Goal: Information Seeking & Learning: Learn about a topic

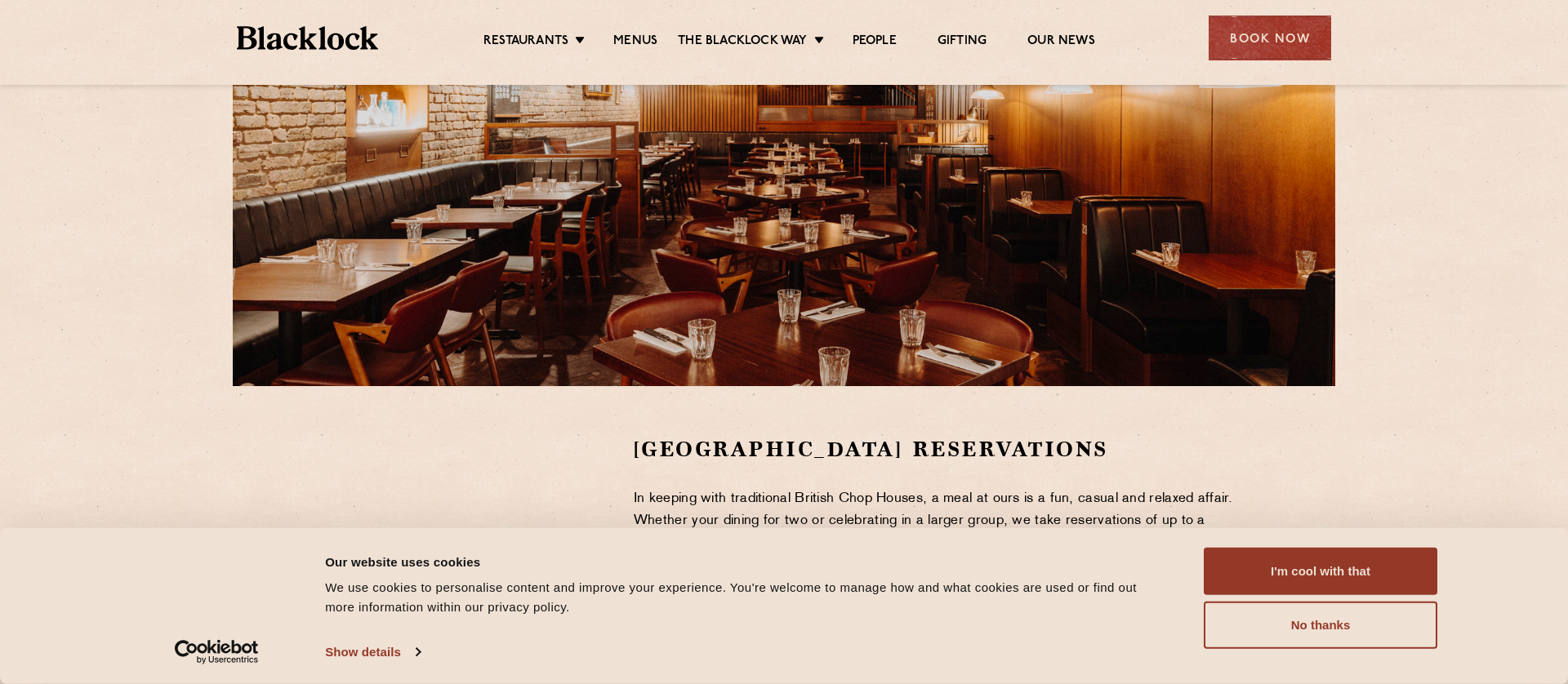
scroll to position [216, 0]
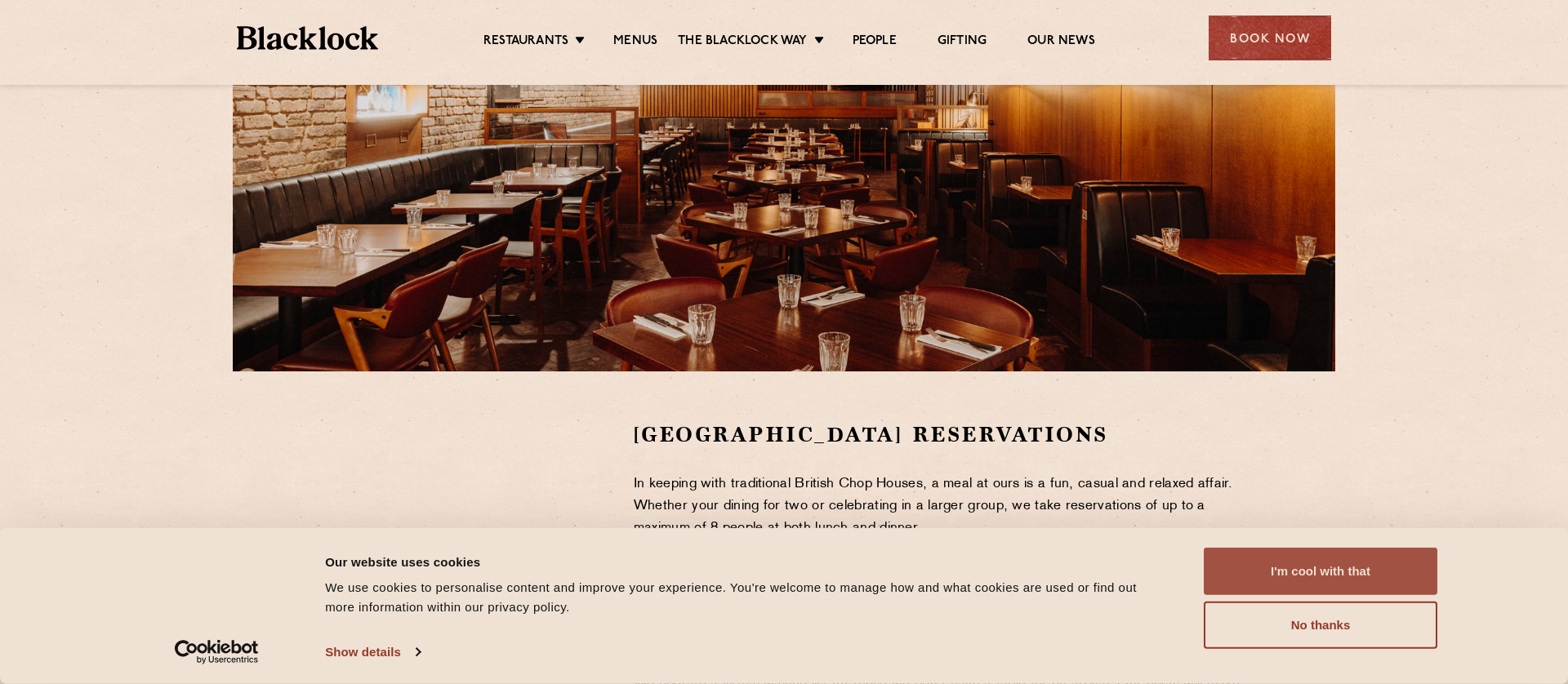
click at [1416, 565] on button "I'm cool with that" at bounding box center [1320, 571] width 234 height 47
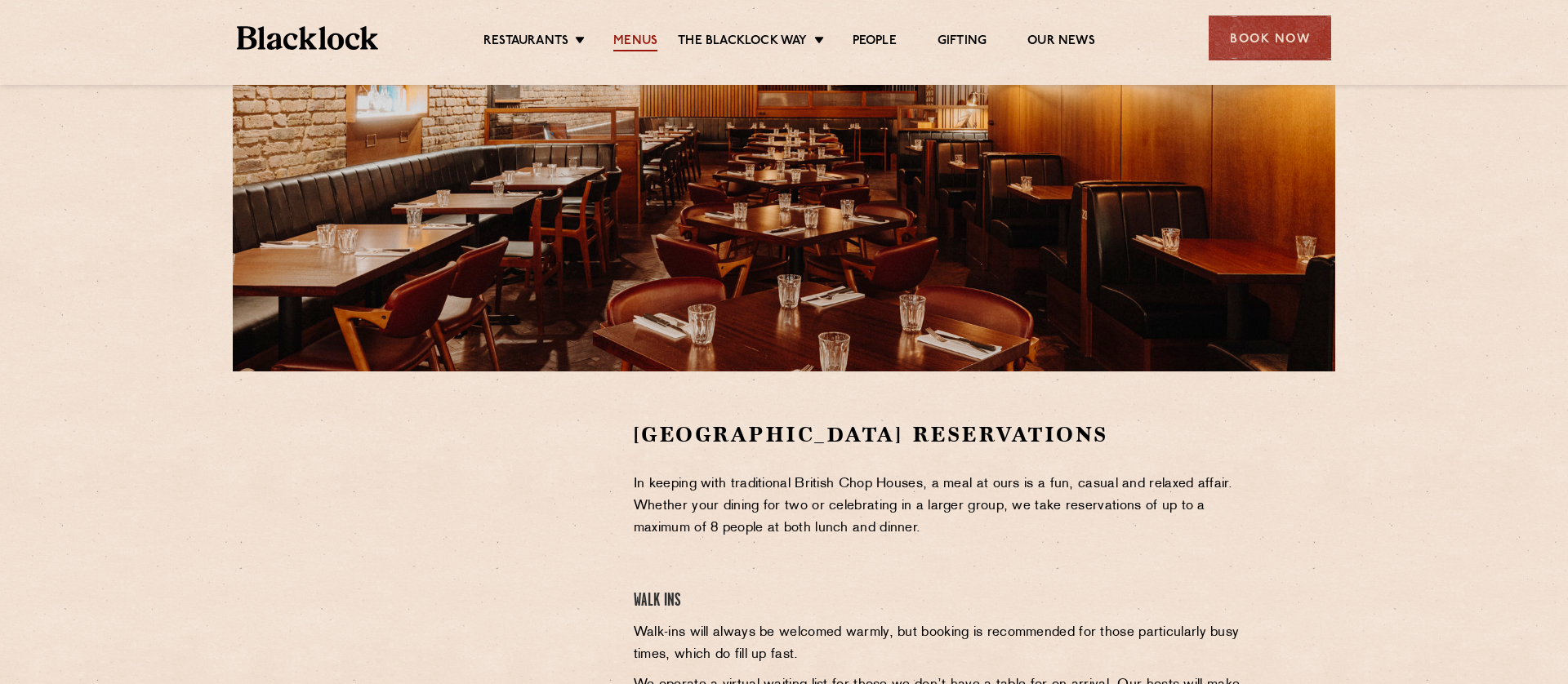
click at [647, 42] on link "Menus" at bounding box center [635, 42] width 44 height 18
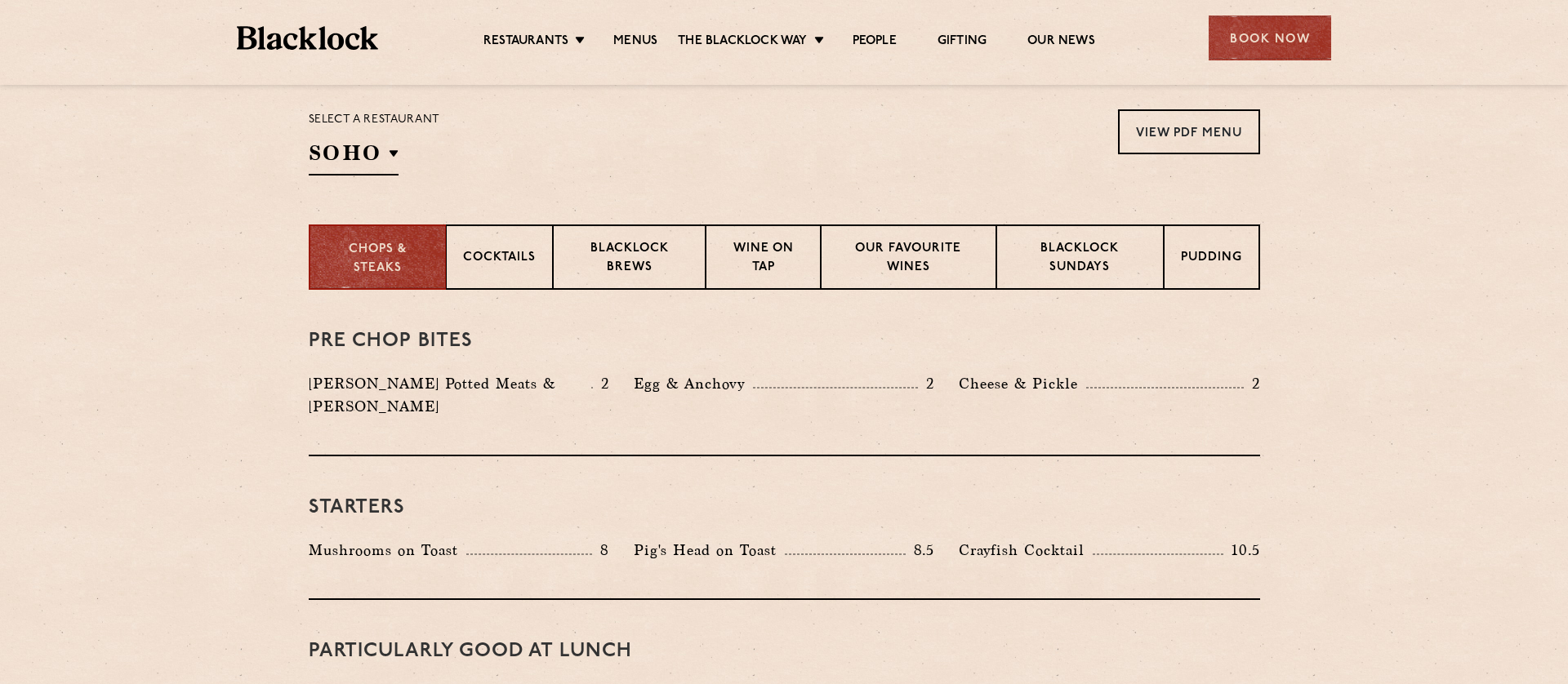
scroll to position [532, 0]
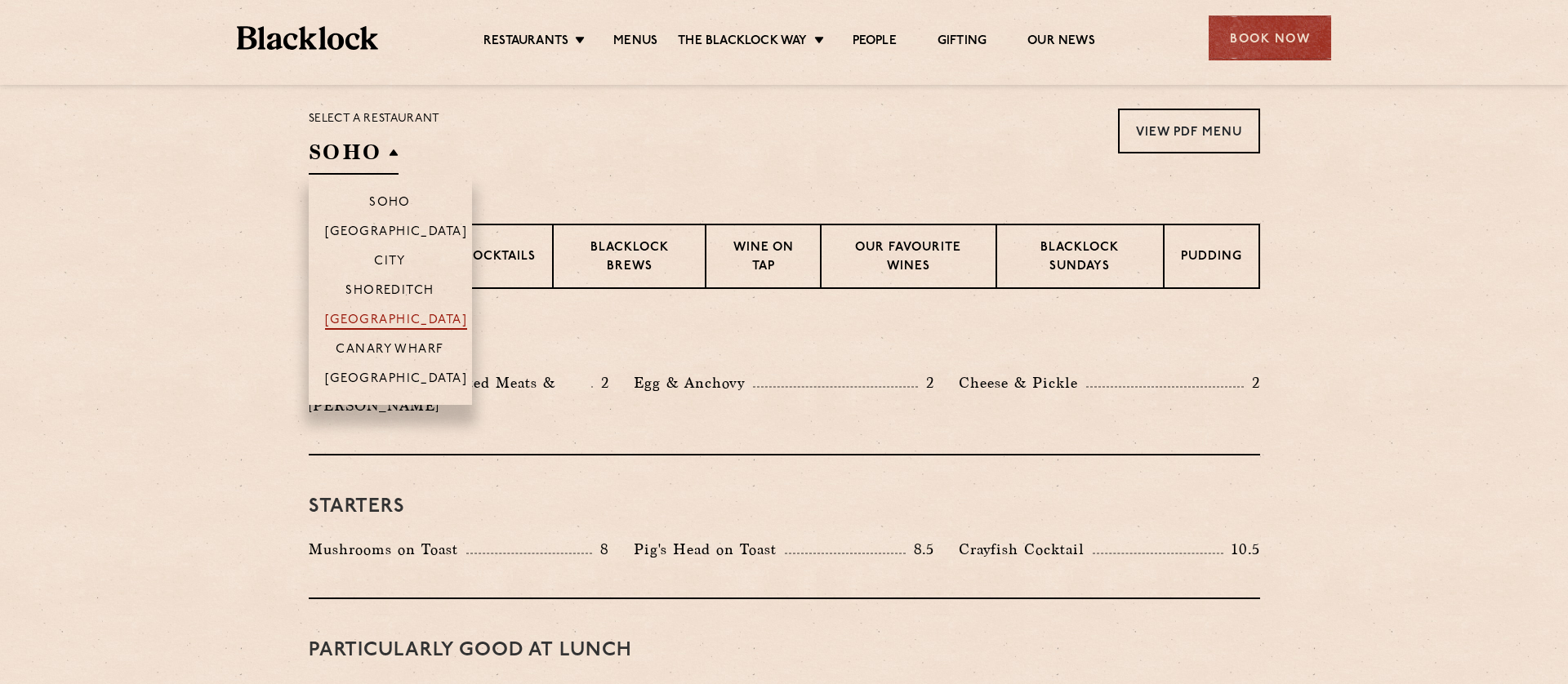
click at [394, 315] on p "[GEOGRAPHIC_DATA]" at bounding box center [396, 321] width 143 height 16
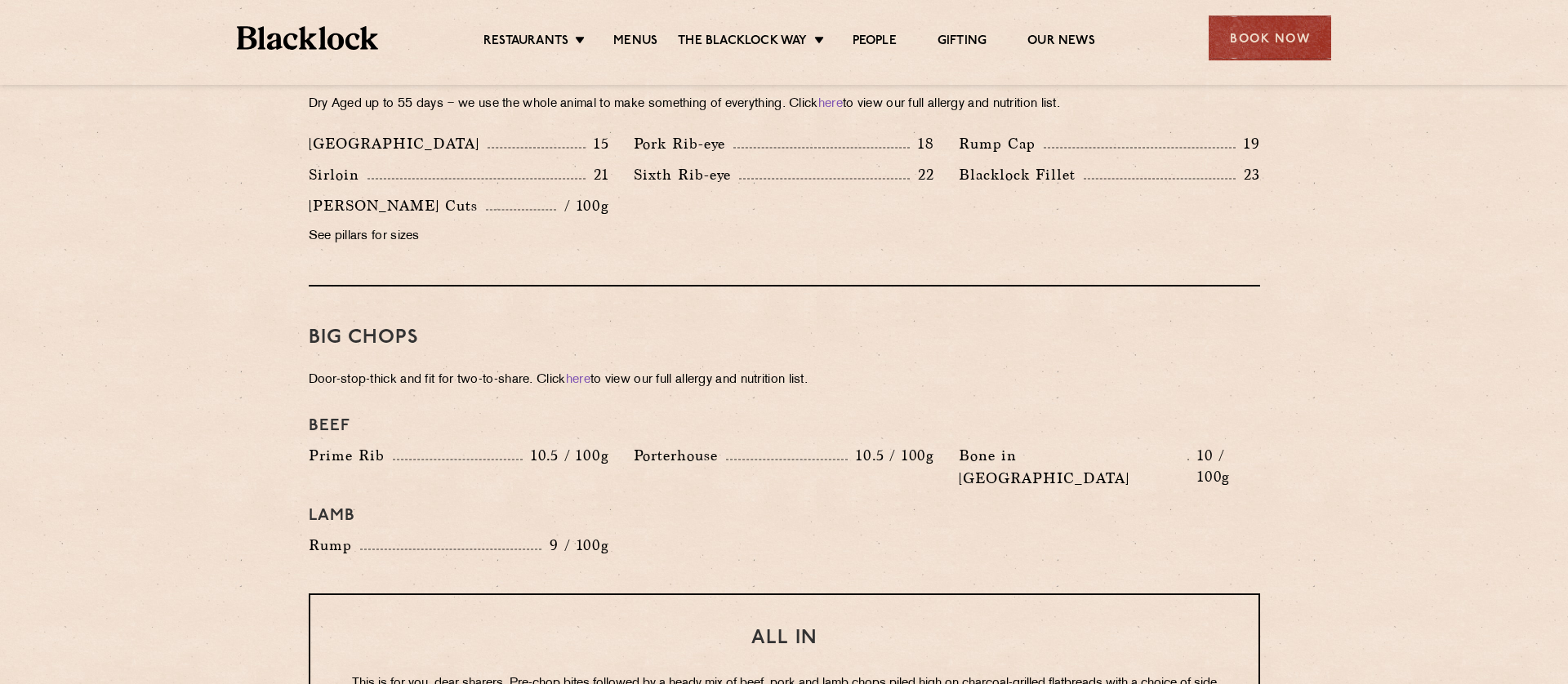
scroll to position [1631, 0]
